Goal: Transaction & Acquisition: Purchase product/service

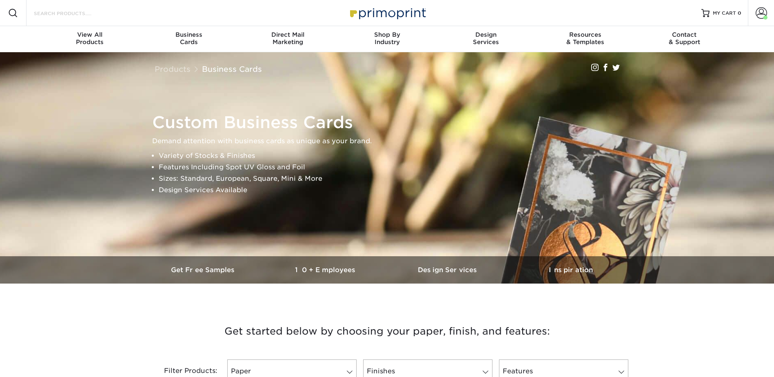
click at [74, 11] on input "Search Products" at bounding box center [73, 13] width 80 height 10
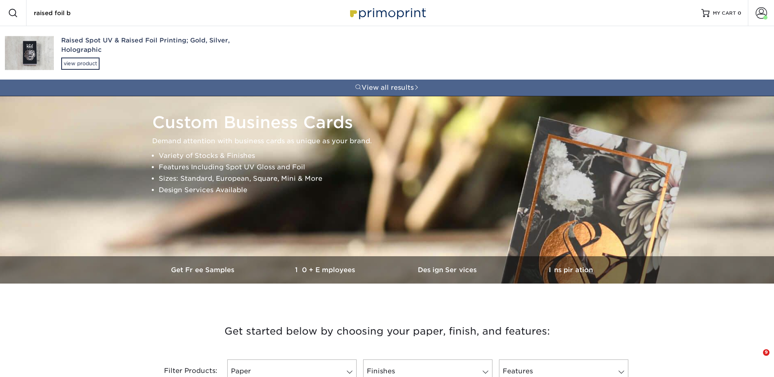
type input "raised foil b"
click at [77, 44] on div "Raised Spot UV & Raised Foil Printing; Gold, Silver, Holographic" at bounding box center [154, 45] width 187 height 18
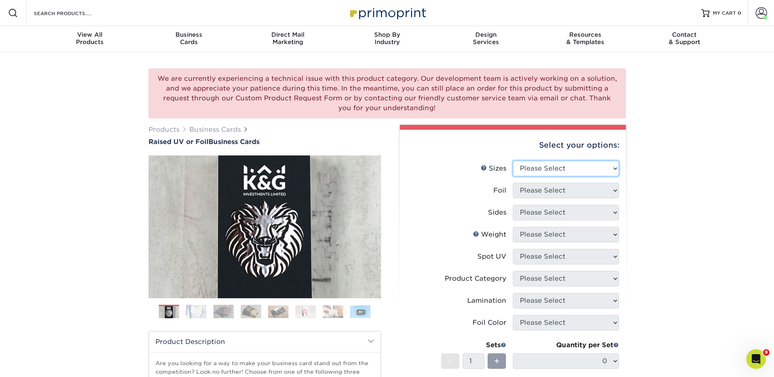
click at [557, 162] on select "Please Select 2" x 3.5" - Standard" at bounding box center [566, 169] width 106 height 16
select select "2.00x3.50"
click at [513, 161] on select "Please Select 2" x 3.5" - Standard" at bounding box center [566, 169] width 106 height 16
click at [537, 183] on select "Please Select No Yes" at bounding box center [566, 191] width 106 height 16
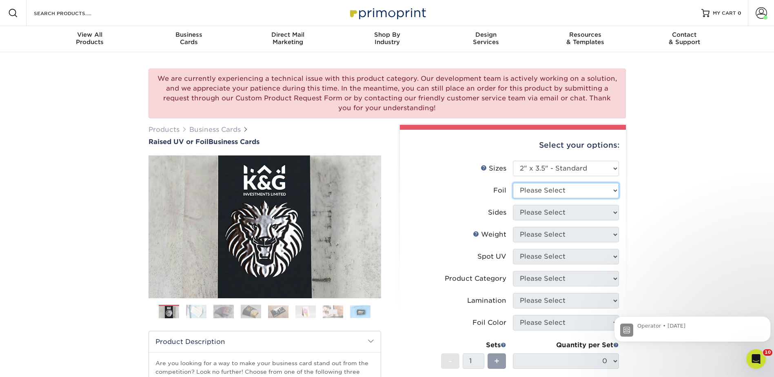
select select "1"
click at [513, 183] on select "Please Select No Yes" at bounding box center [566, 191] width 106 height 16
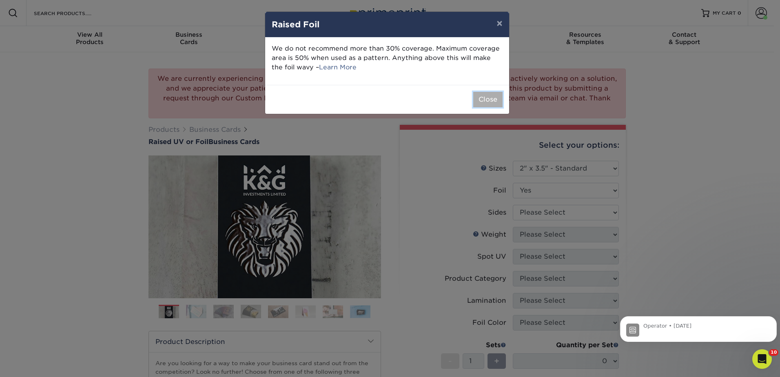
click at [493, 97] on button "Close" at bounding box center [487, 100] width 29 height 16
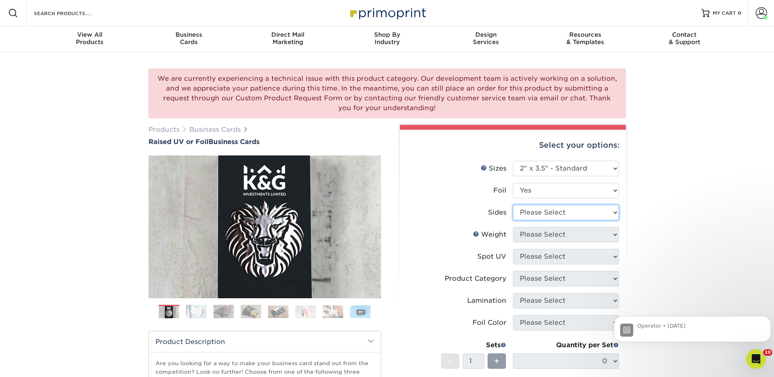
click at [533, 213] on select "Please Select Print Both Sides - Foil Both Sides Print Both Sides - Foil Front …" at bounding box center [566, 213] width 106 height 16
select select "e9e9dfb3-fba1-4d60-972c-fd9ca5904d33"
click at [513, 205] on select "Please Select Print Both Sides - Foil Both Sides Print Both Sides - Foil Front …" at bounding box center [566, 213] width 106 height 16
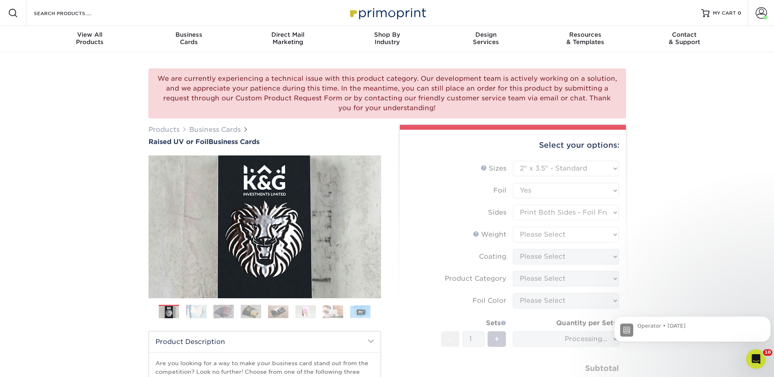
click at [526, 232] on form "Sizes Help Sizes Please Select 2" x 3.5" - Standard Foil Please Select" at bounding box center [512, 285] width 213 height 249
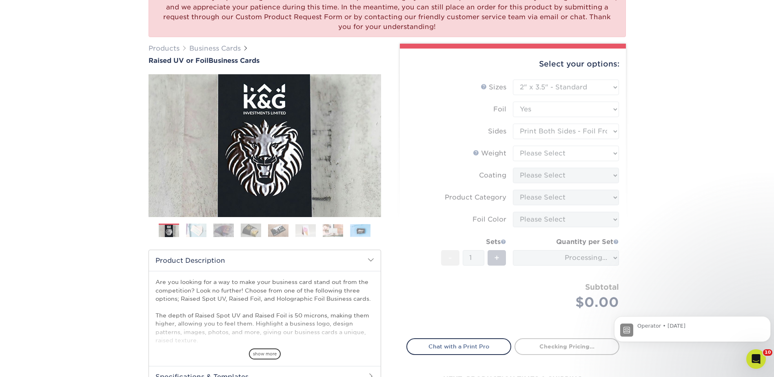
scroll to position [82, 0]
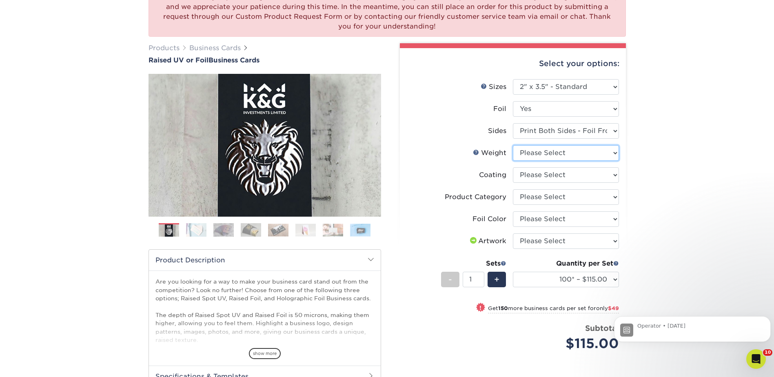
click at [533, 152] on select "Please Select 16PT" at bounding box center [566, 153] width 106 height 16
select select "16PT"
click at [513, 145] on select "Please Select 16PT" at bounding box center [566, 153] width 106 height 16
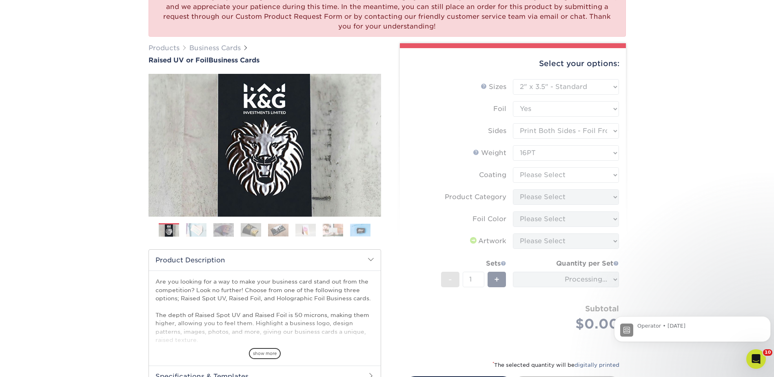
click at [530, 175] on form "Sizes Help Sizes Please Select 2" x 3.5" - Standard Foil Please Select" at bounding box center [512, 214] width 213 height 271
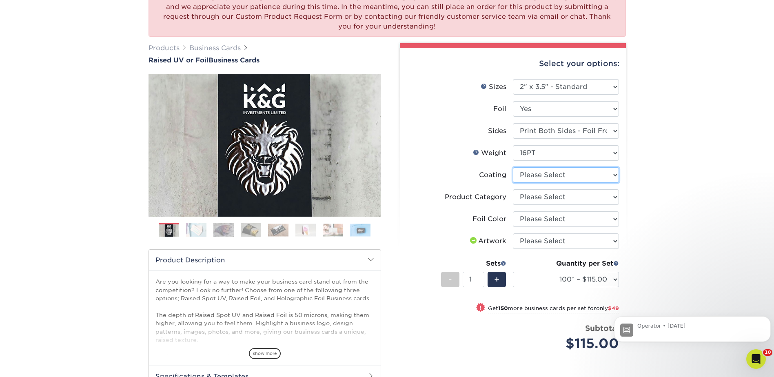
click at [527, 174] on select at bounding box center [566, 175] width 106 height 16
select select "3e7618de-abca-4bda-9f97-8b9129e913d8"
click at [513, 167] on select at bounding box center [566, 175] width 106 height 16
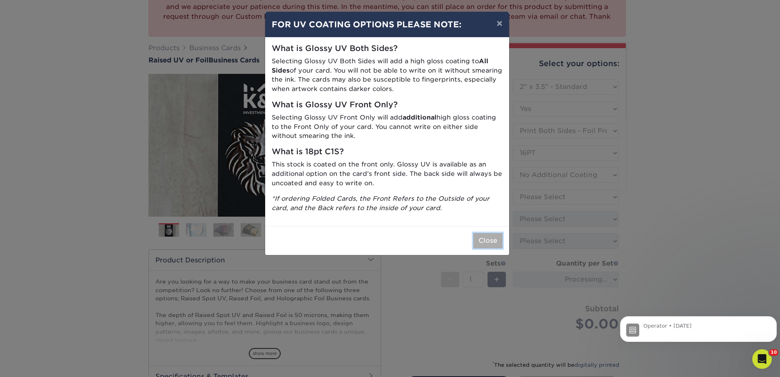
click at [497, 234] on button "Close" at bounding box center [487, 241] width 29 height 16
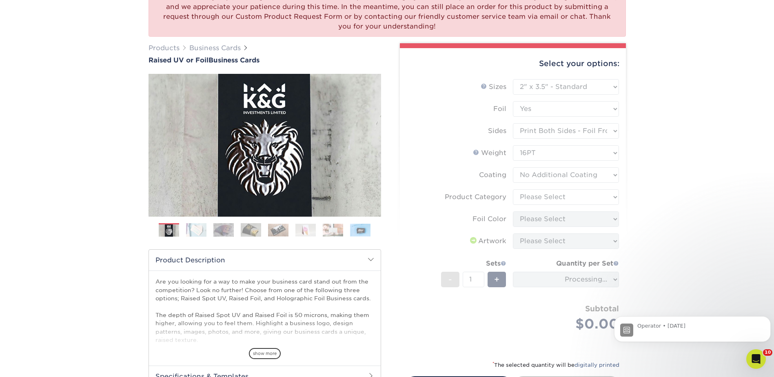
click at [524, 195] on form "Sizes Help Sizes Please Select 2" x 3.5" - Standard Foil Please Select" at bounding box center [512, 214] width 213 height 271
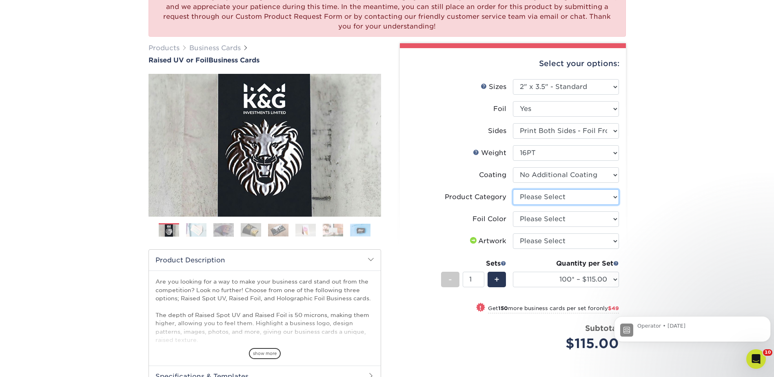
click at [526, 196] on select "Please Select Business Cards" at bounding box center [566, 197] width 106 height 16
select select "3b5148f1-0588-4f88-a218-97bcfdce65c1"
click at [513, 189] on select "Please Select Business Cards" at bounding box center [566, 197] width 106 height 16
click at [540, 216] on select "Please Select Silver Foil Gold Foil Holographic Foil" at bounding box center [566, 219] width 106 height 16
select select "acffa4a5-22f9-4585-ba3f-0adaa54b8c85"
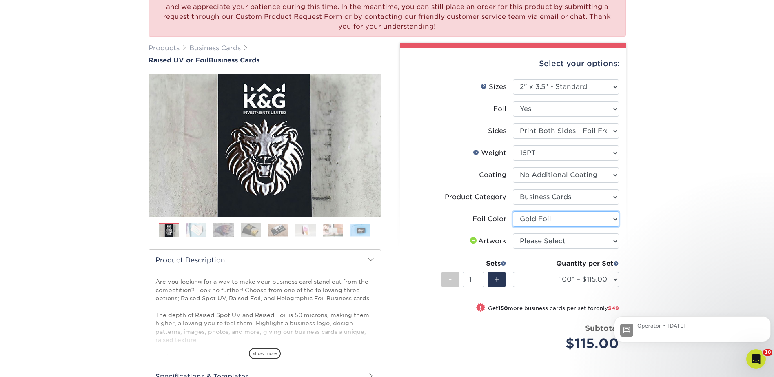
click at [513, 211] on select "Please Select Silver Foil Gold Foil Holographic Foil" at bounding box center [566, 219] width 106 height 16
drag, startPoint x: 532, startPoint y: 240, endPoint x: 533, endPoint y: 250, distance: 10.3
click at [532, 240] on select "Please Select I will upload files I need a design - $100" at bounding box center [566, 241] width 106 height 16
select select "upload"
click at [513, 233] on select "Please Select I will upload files I need a design - $100" at bounding box center [566, 241] width 106 height 16
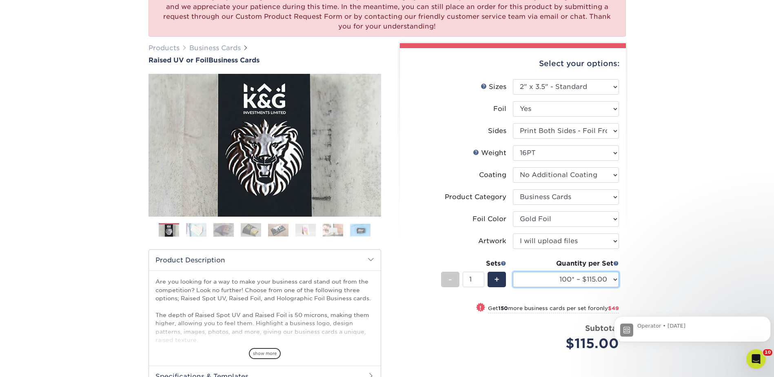
click at [533, 280] on select "100* – $115.00 250* – $164.00 500* – $221.00" at bounding box center [566, 280] width 106 height 16
click at [769, 317] on icon "Dismiss notification" at bounding box center [768, 319] width 4 height 4
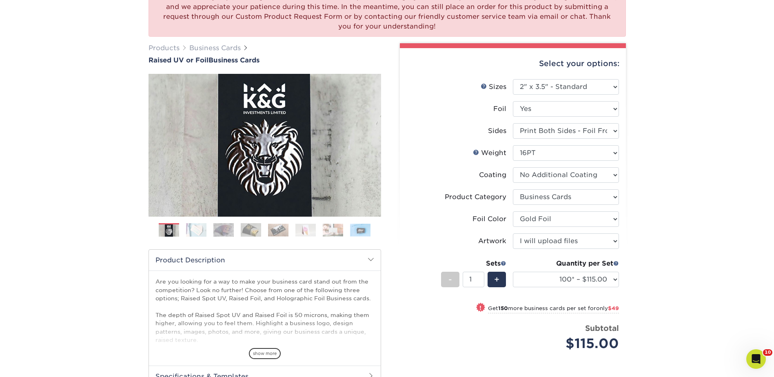
click at [580, 264] on div "Quantity per Set" at bounding box center [566, 264] width 106 height 10
click at [584, 276] on select "100* – $115.00 250* – $164.00 500* – $221.00" at bounding box center [566, 280] width 106 height 16
